Goal: Task Accomplishment & Management: Use online tool/utility

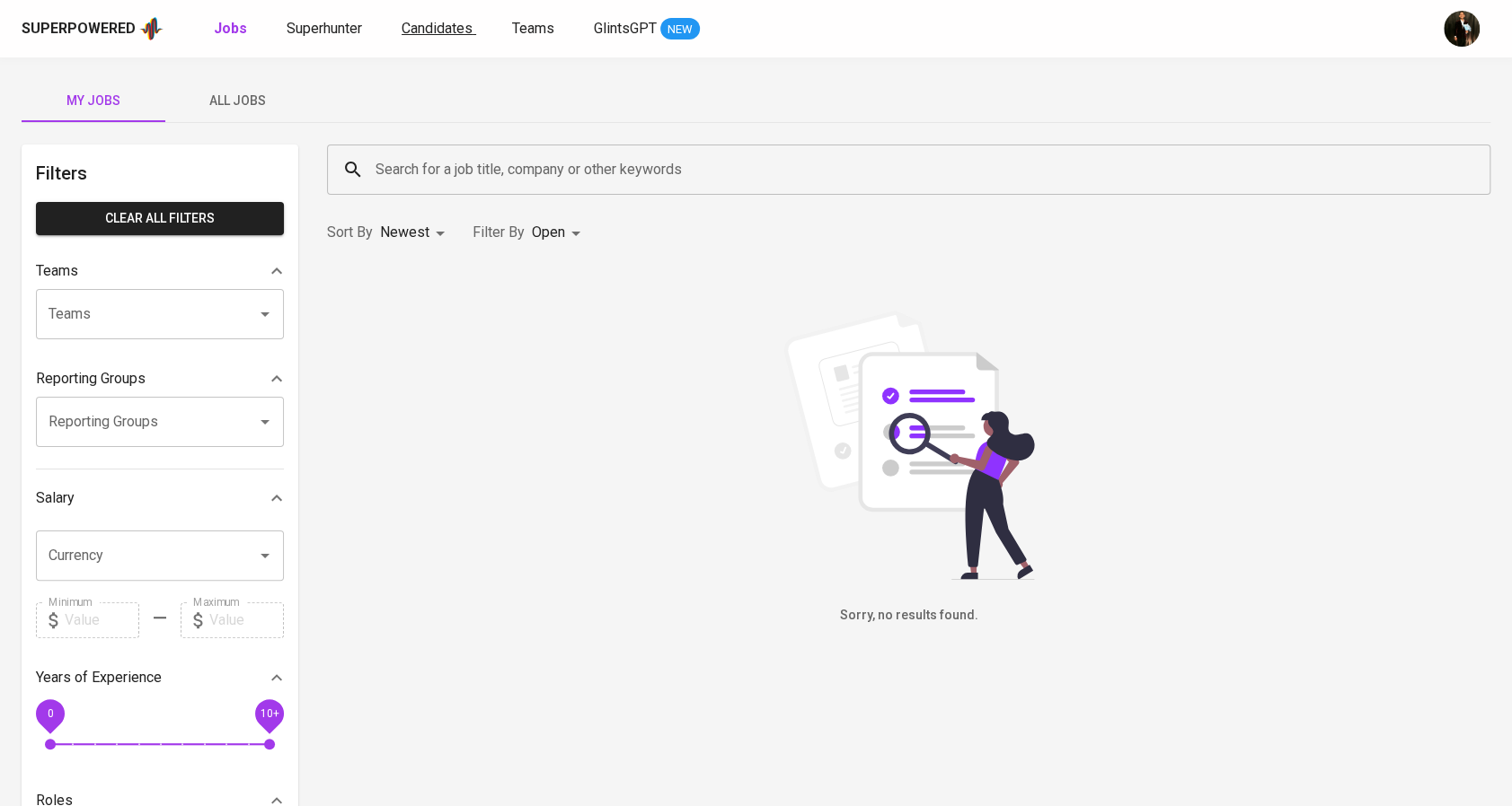
click at [453, 21] on span "Candidates" at bounding box center [437, 27] width 71 height 17
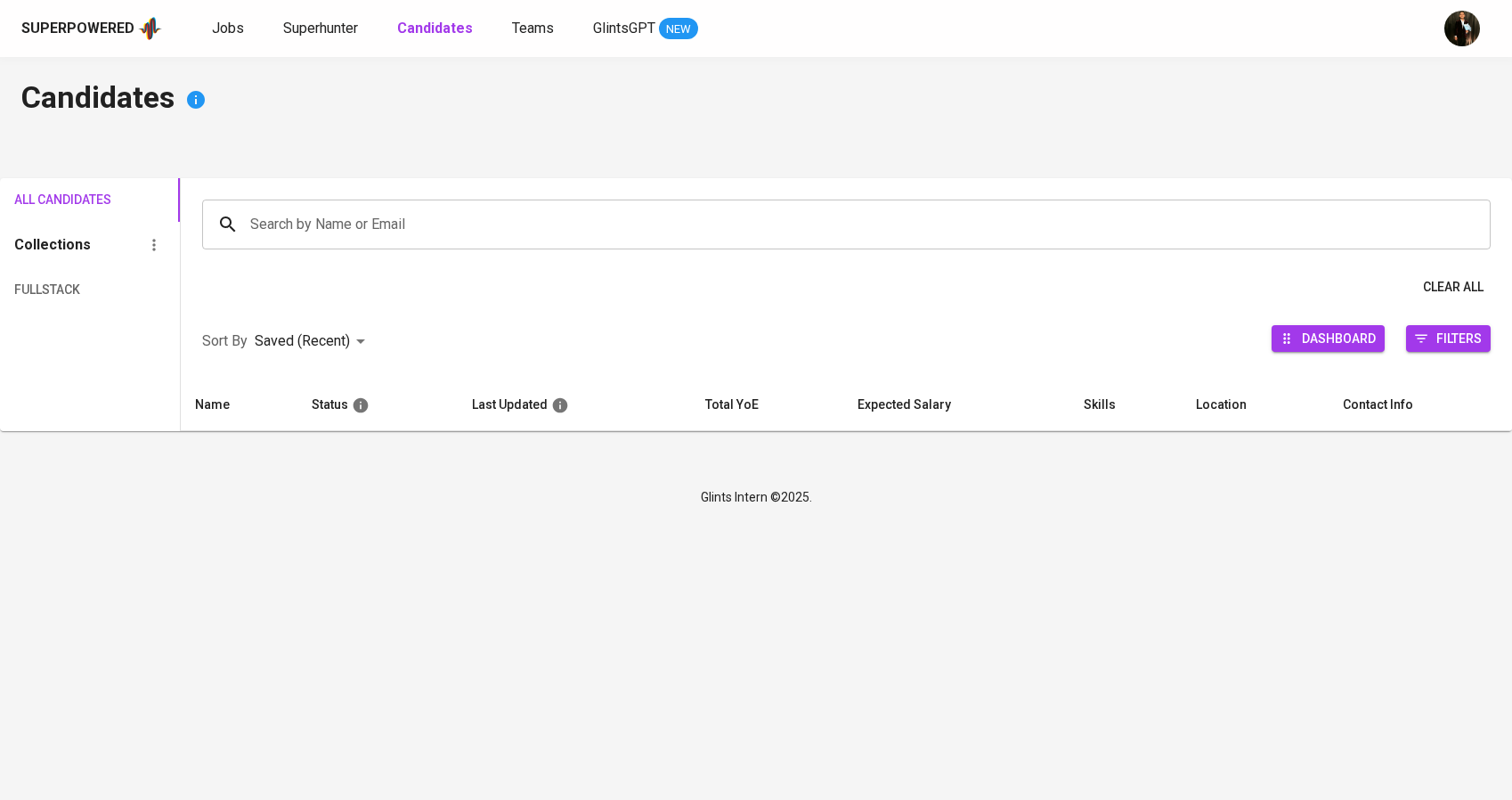
click at [470, 214] on input "Search by Name or Email" at bounding box center [851, 224] width 1211 height 34
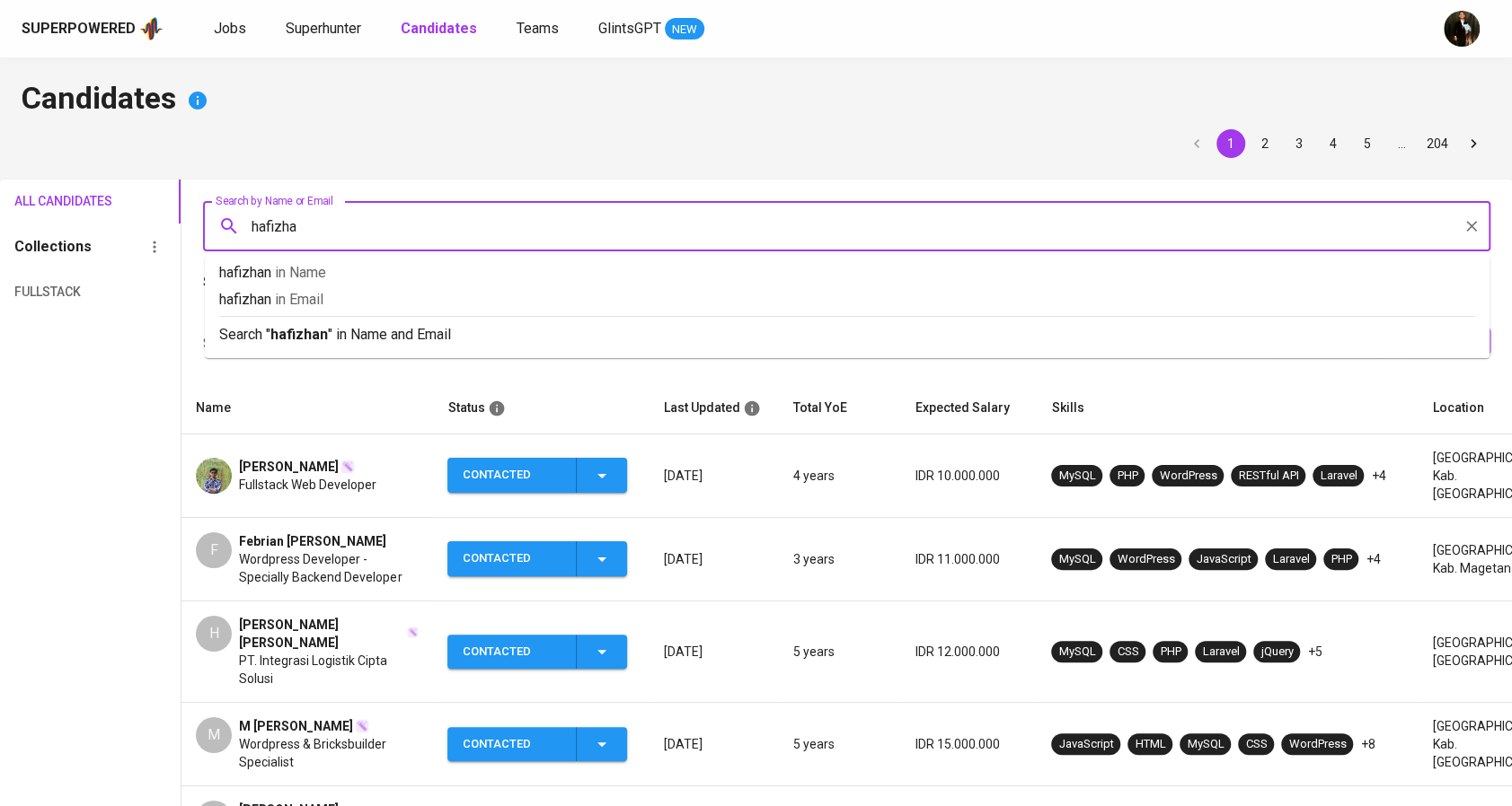
type input "hafizhan"
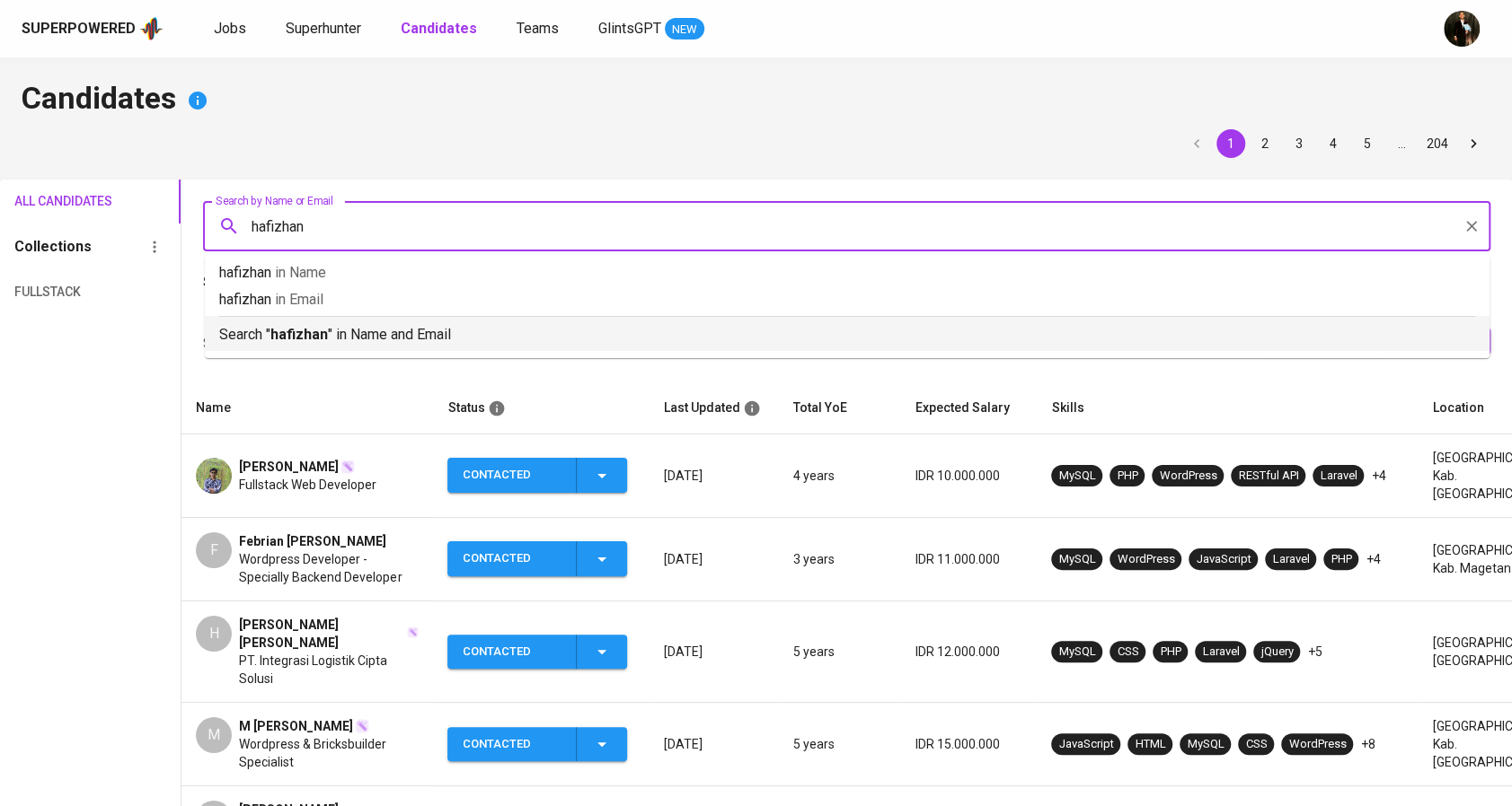
click at [392, 318] on div "Search " hafizhan " in Name and Email" at bounding box center [846, 330] width 1256 height 29
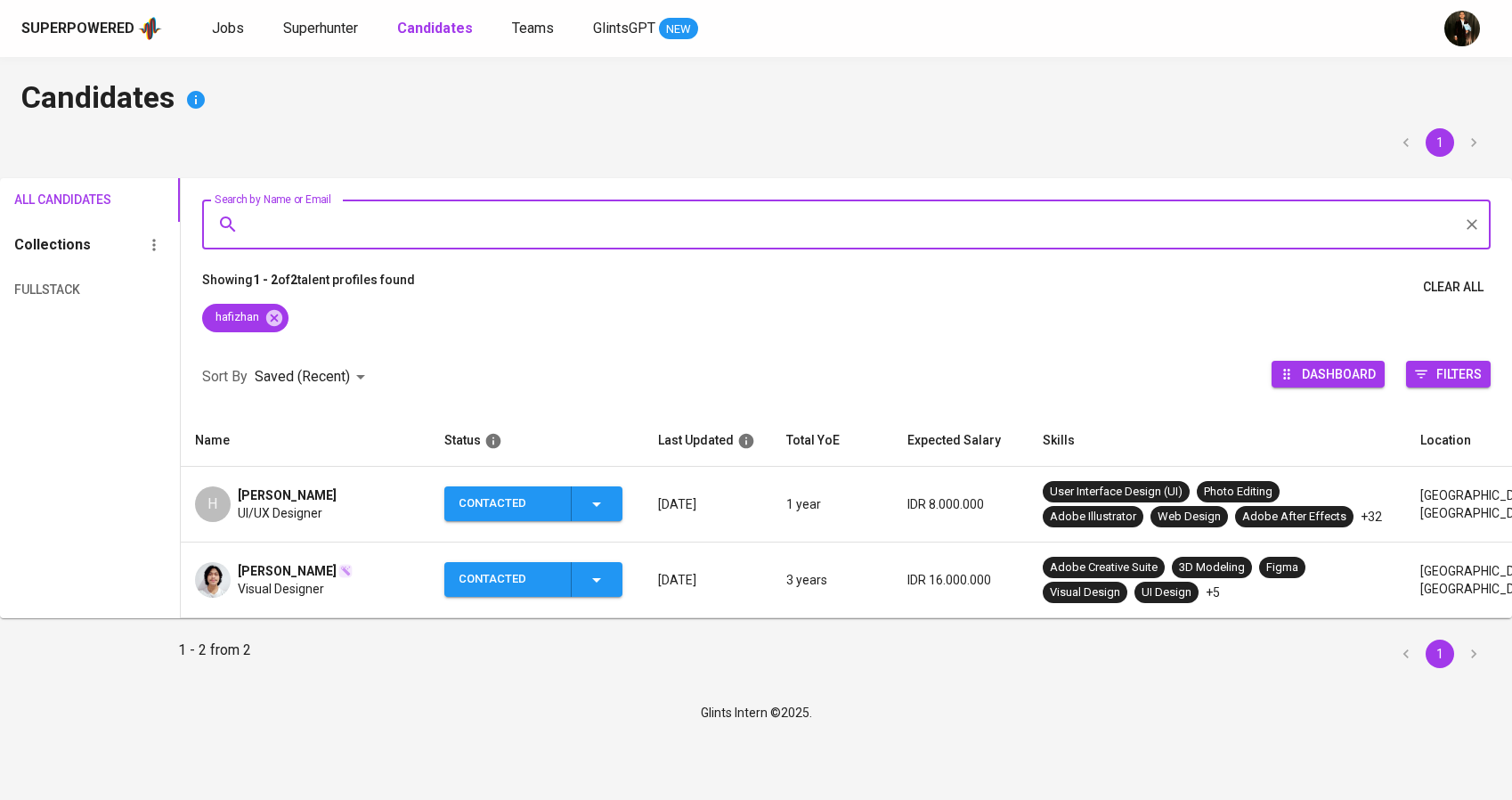
click at [303, 573] on span "[PERSON_NAME]" at bounding box center [287, 571] width 99 height 17
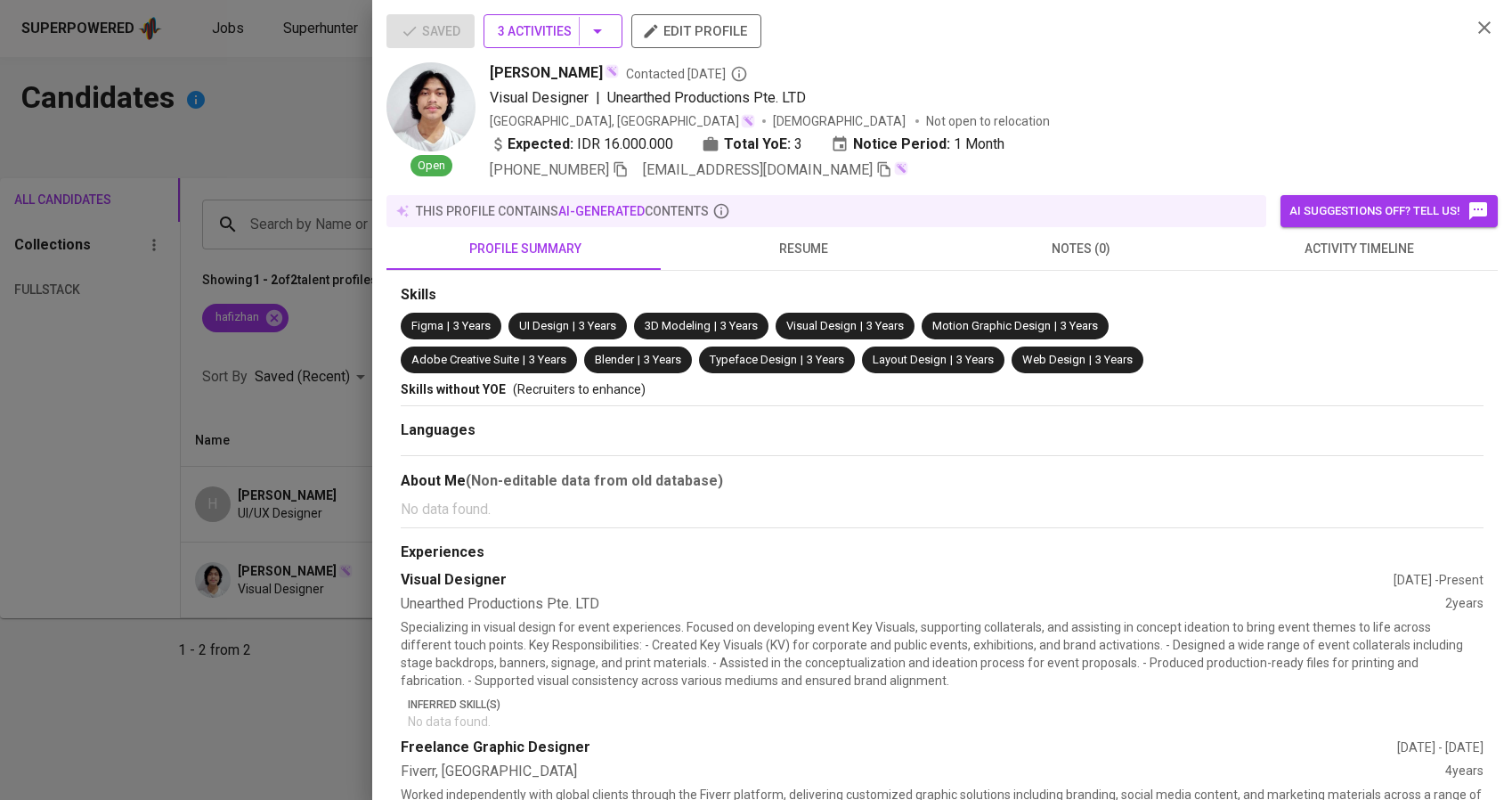
click at [600, 34] on icon "button" at bounding box center [598, 31] width 21 height 21
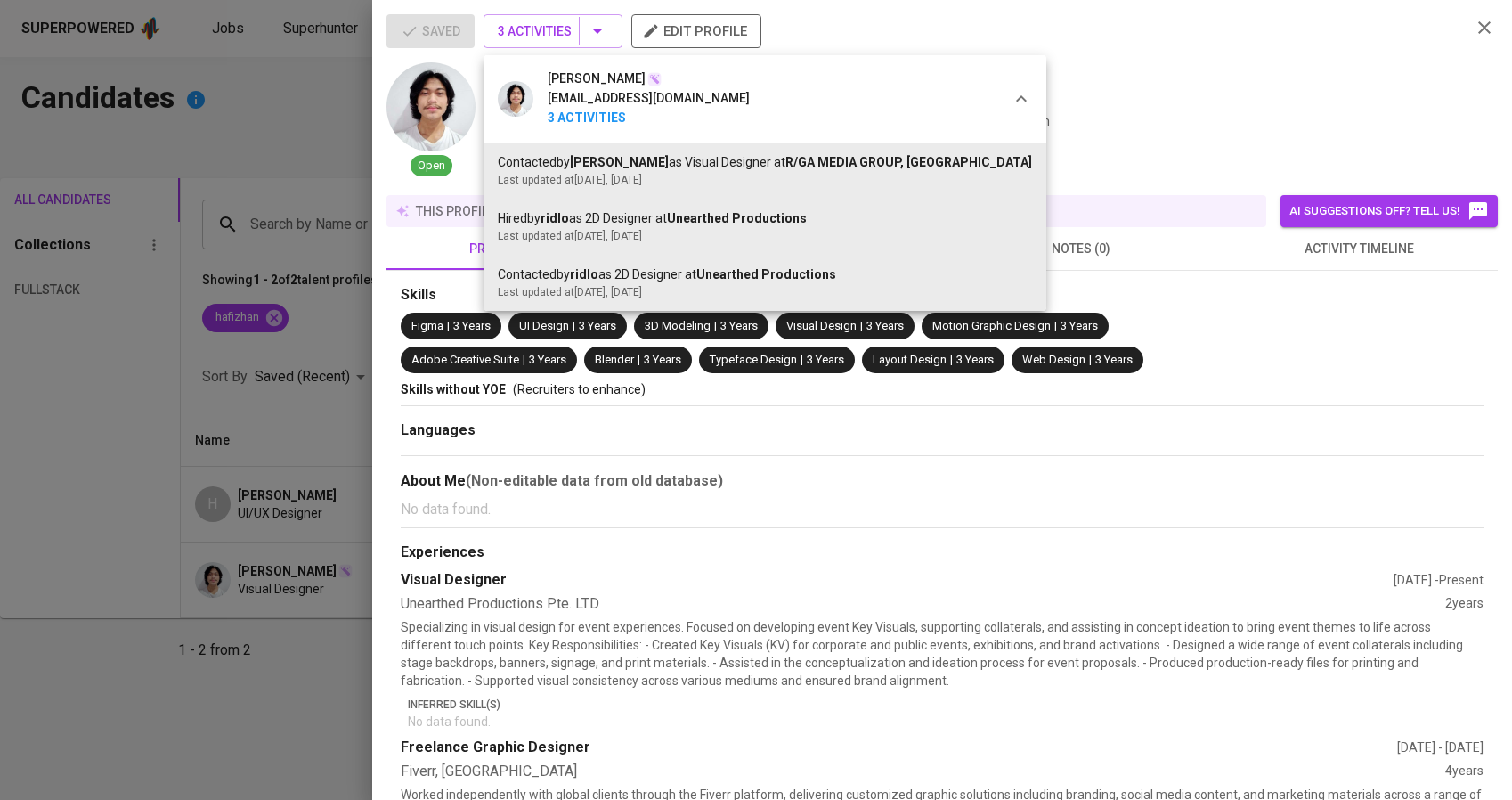
click at [1165, 65] on div at bounding box center [756, 400] width 1512 height 800
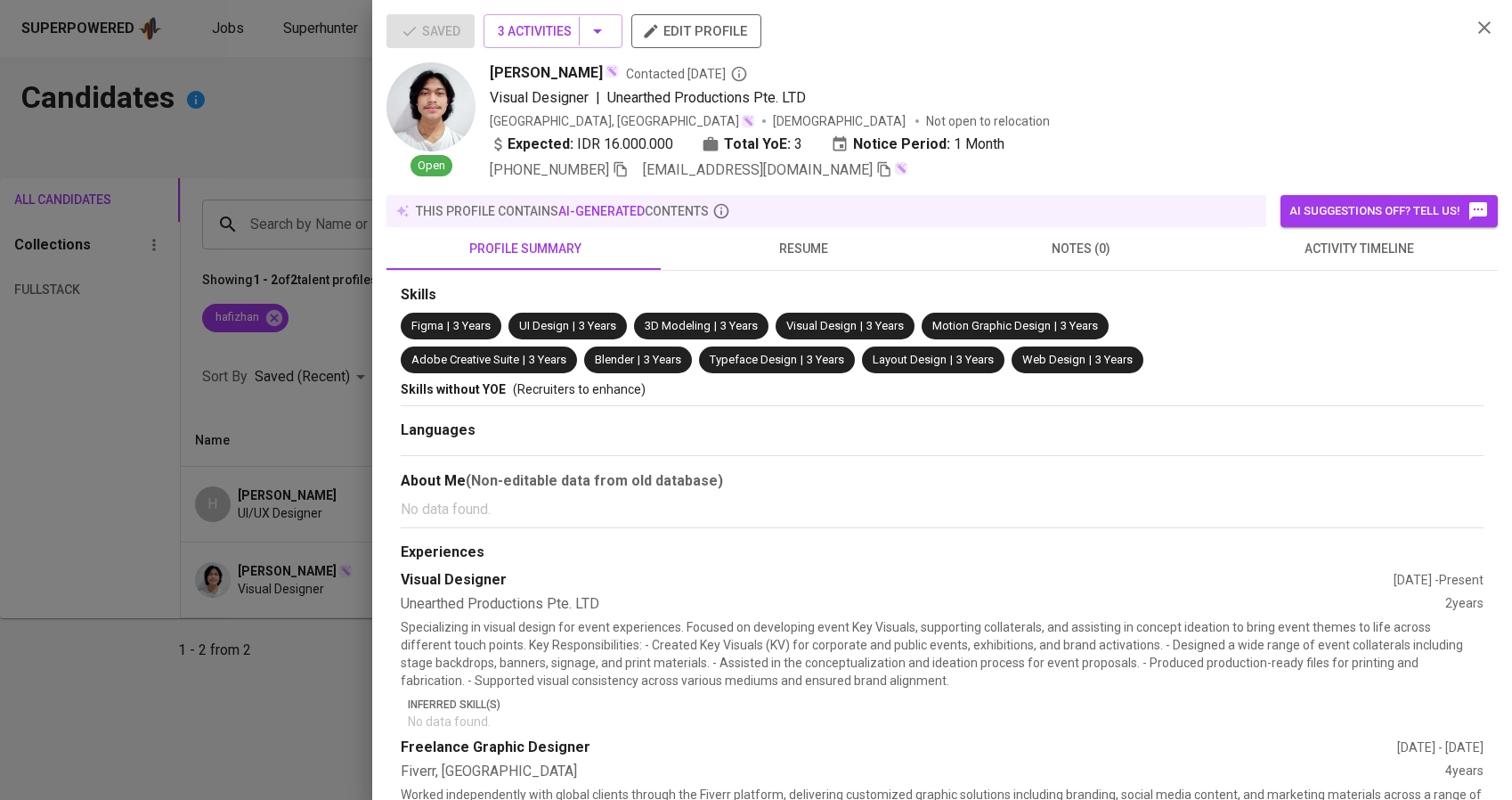
click at [245, 313] on div at bounding box center [756, 400] width 1512 height 800
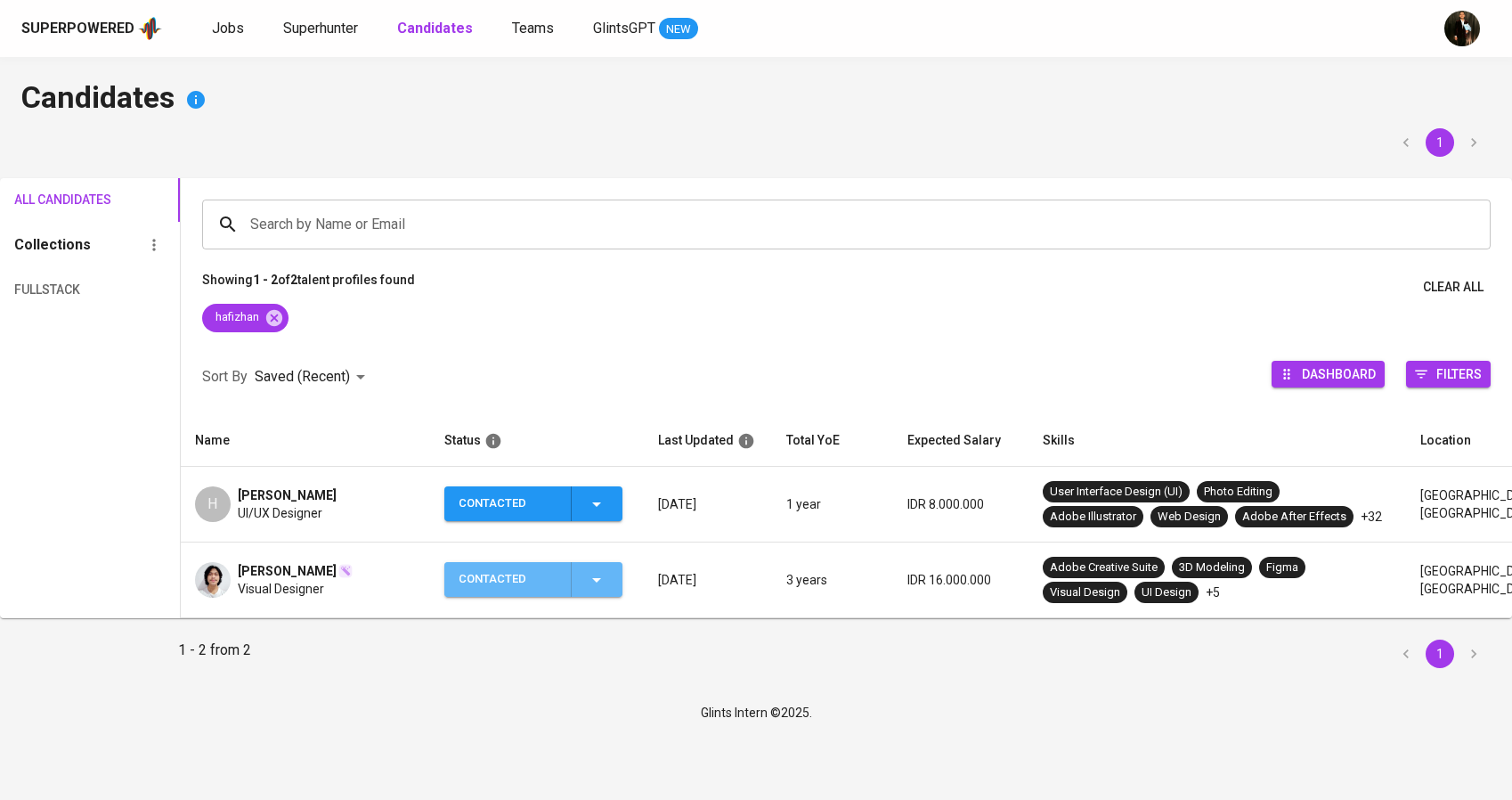
click at [603, 589] on icon "button" at bounding box center [597, 580] width 21 height 21
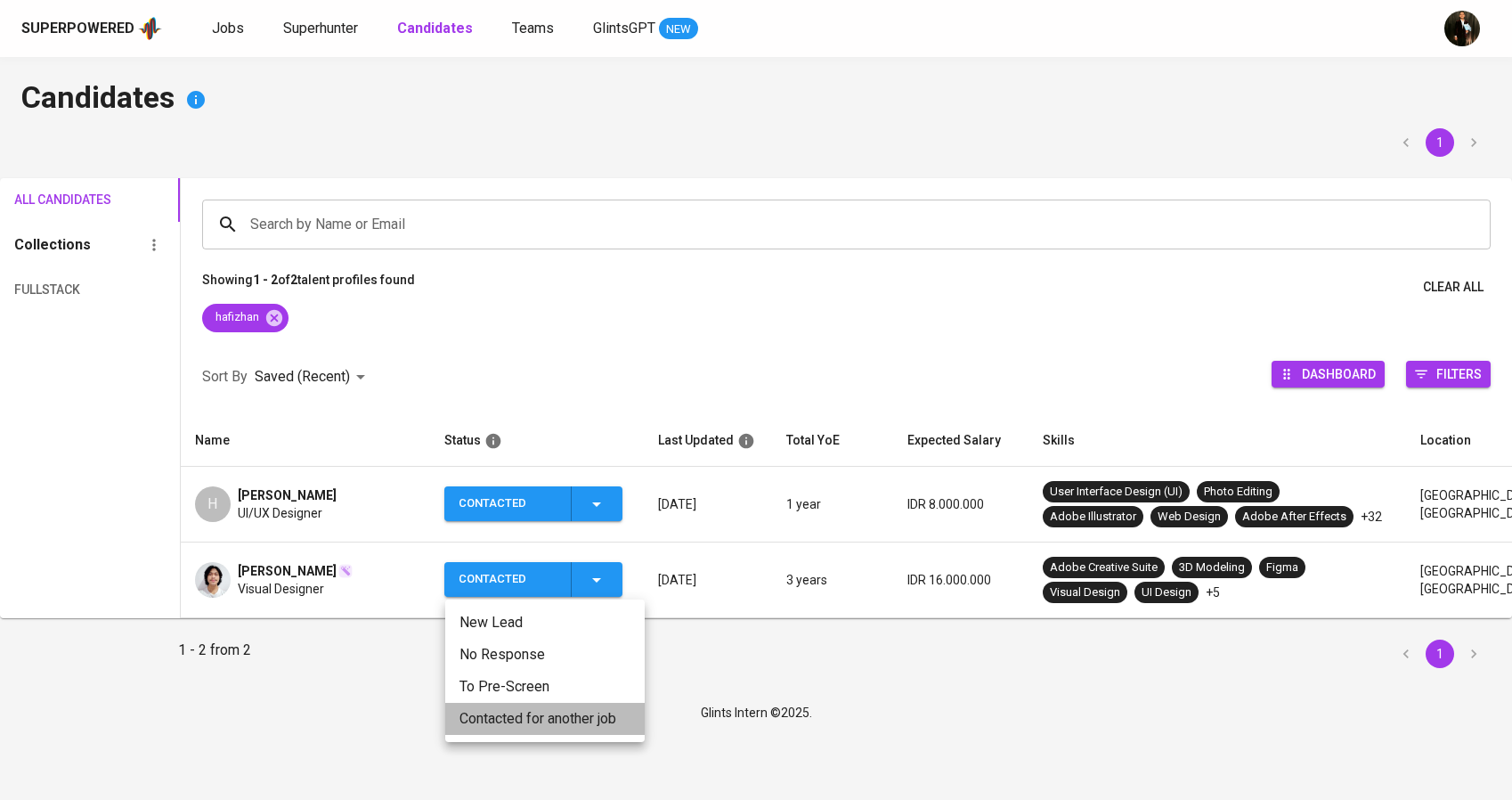
click at [544, 712] on li "Contacted for another job" at bounding box center [545, 719] width 200 height 32
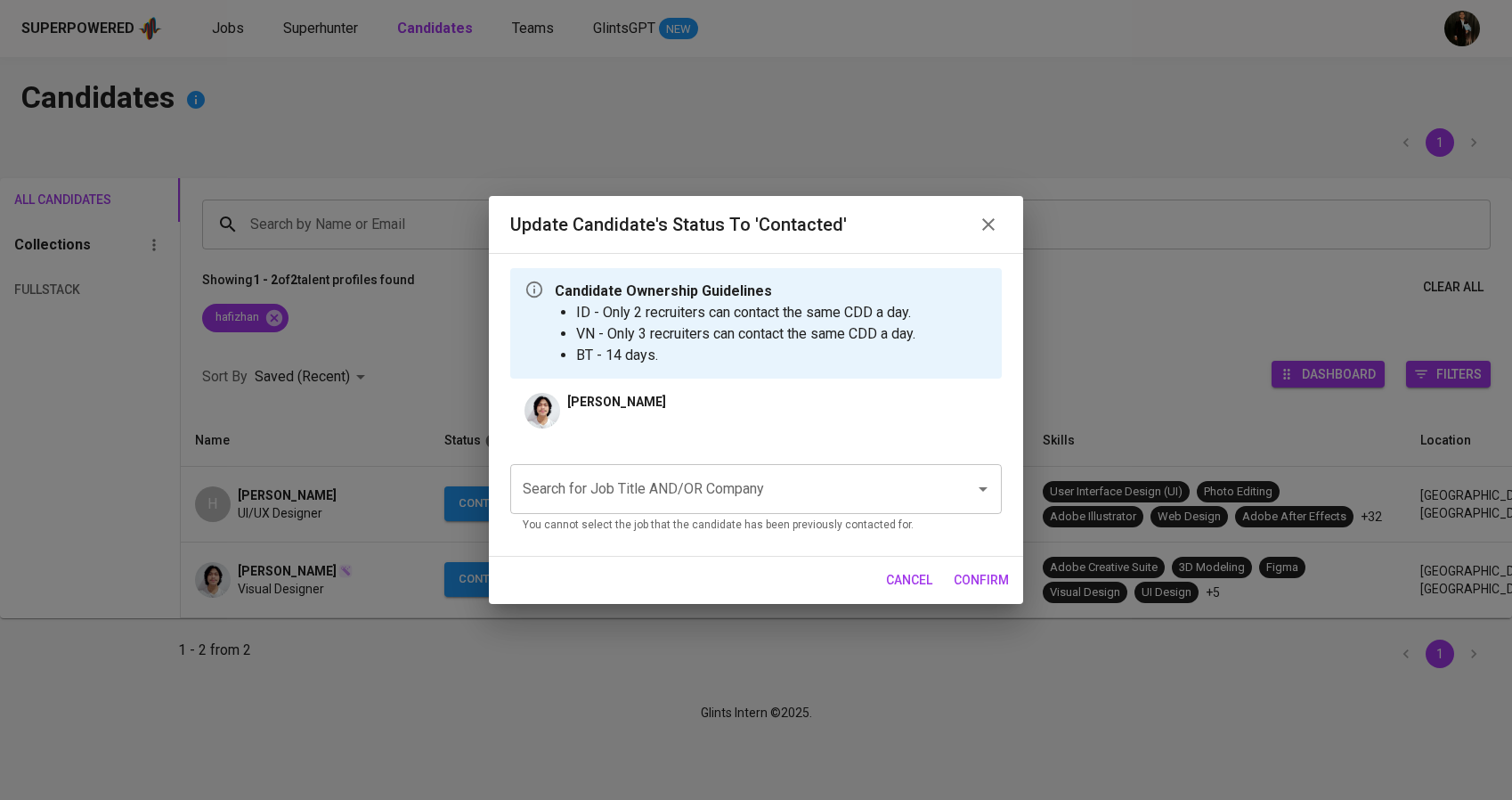
click at [710, 486] on input "Search for Job Title AND/OR Company" at bounding box center [731, 489] width 425 height 34
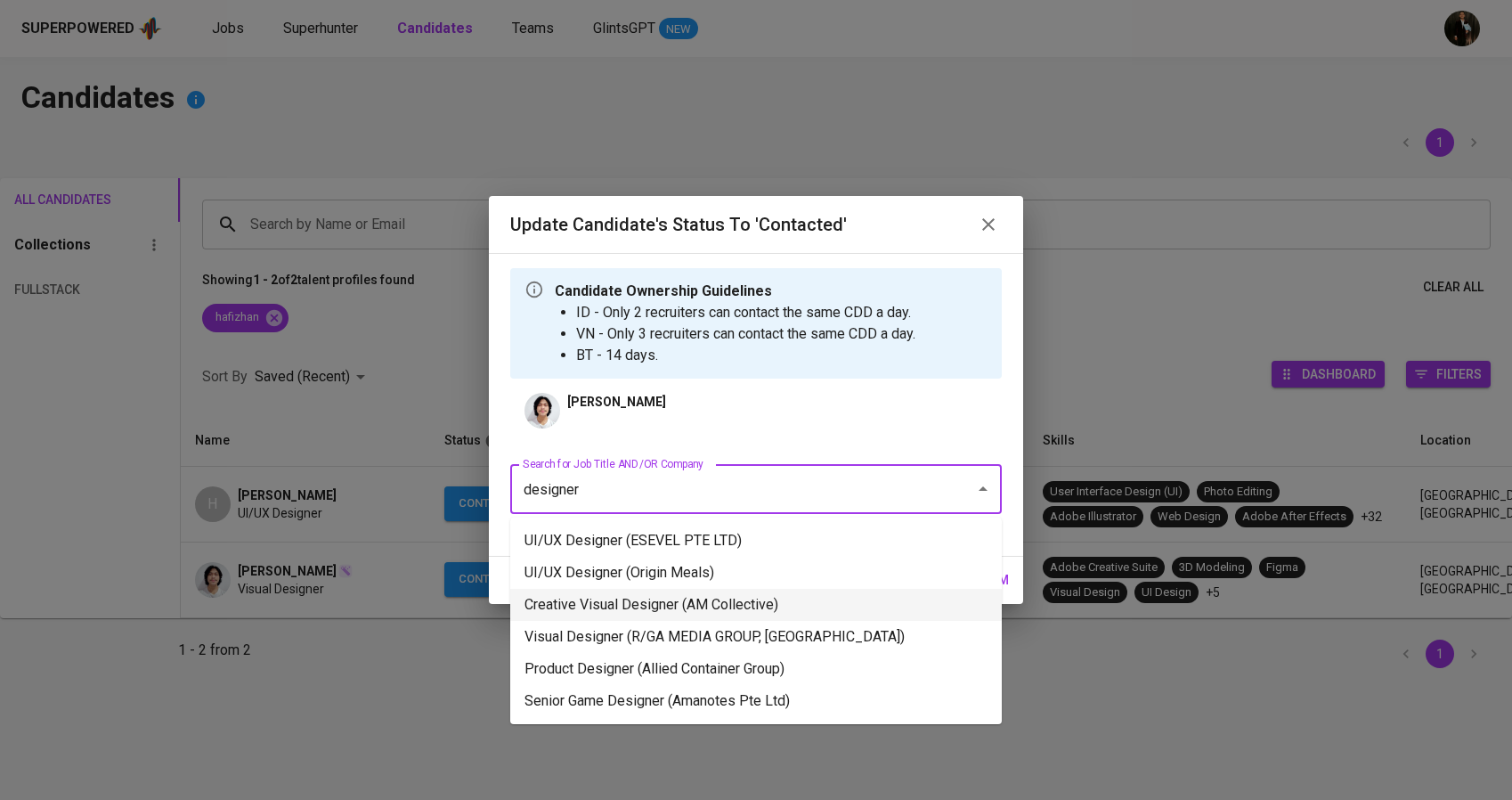
click at [719, 596] on li "Creative Visual Designer (AM Collective)" at bounding box center [756, 604] width 491 height 32
type input "designer"
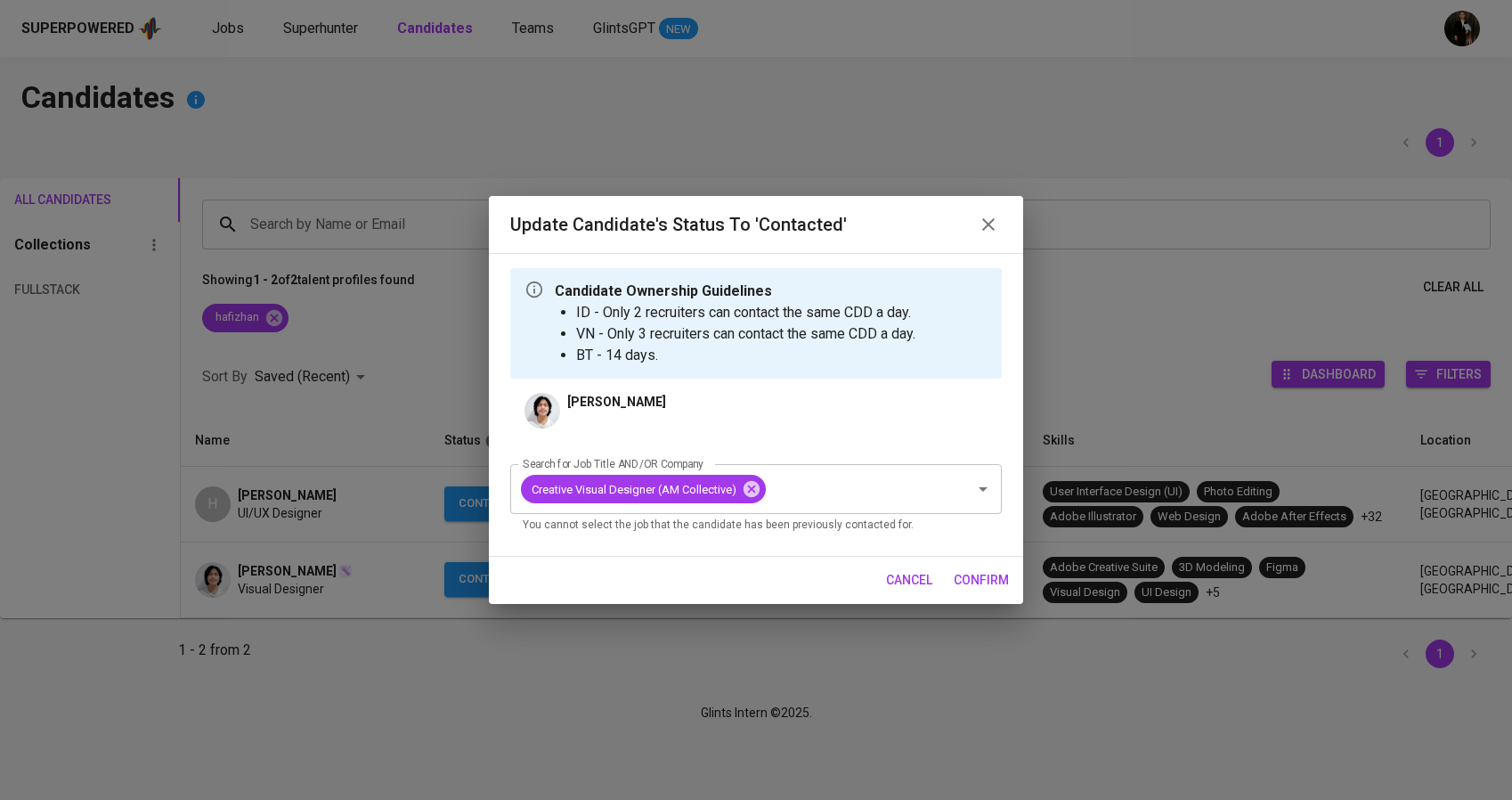
click at [981, 589] on span "confirm" at bounding box center [981, 580] width 55 height 22
